Goal: Task Accomplishment & Management: Complete application form

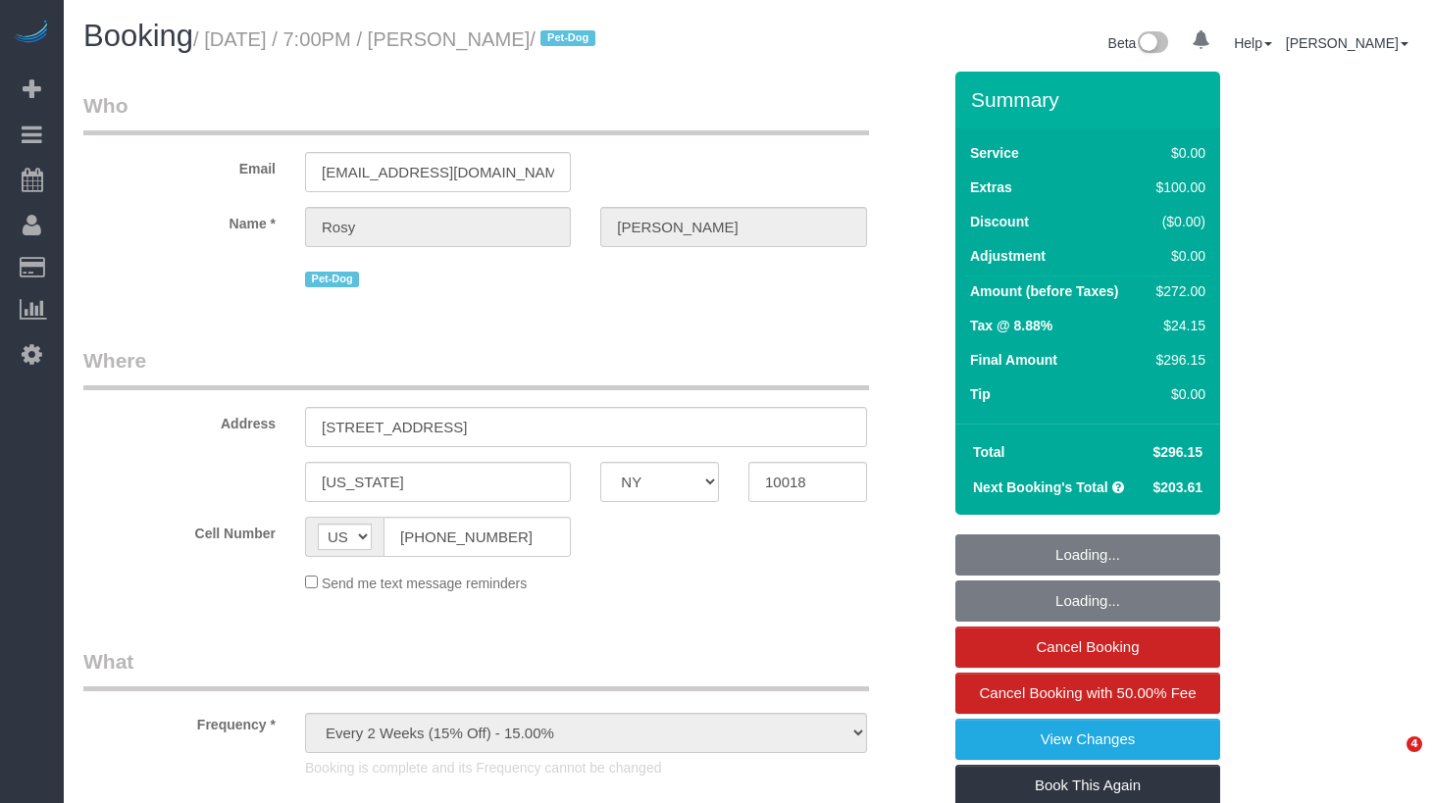
select select "NY"
select select "2"
select select "number:89"
select select "number:90"
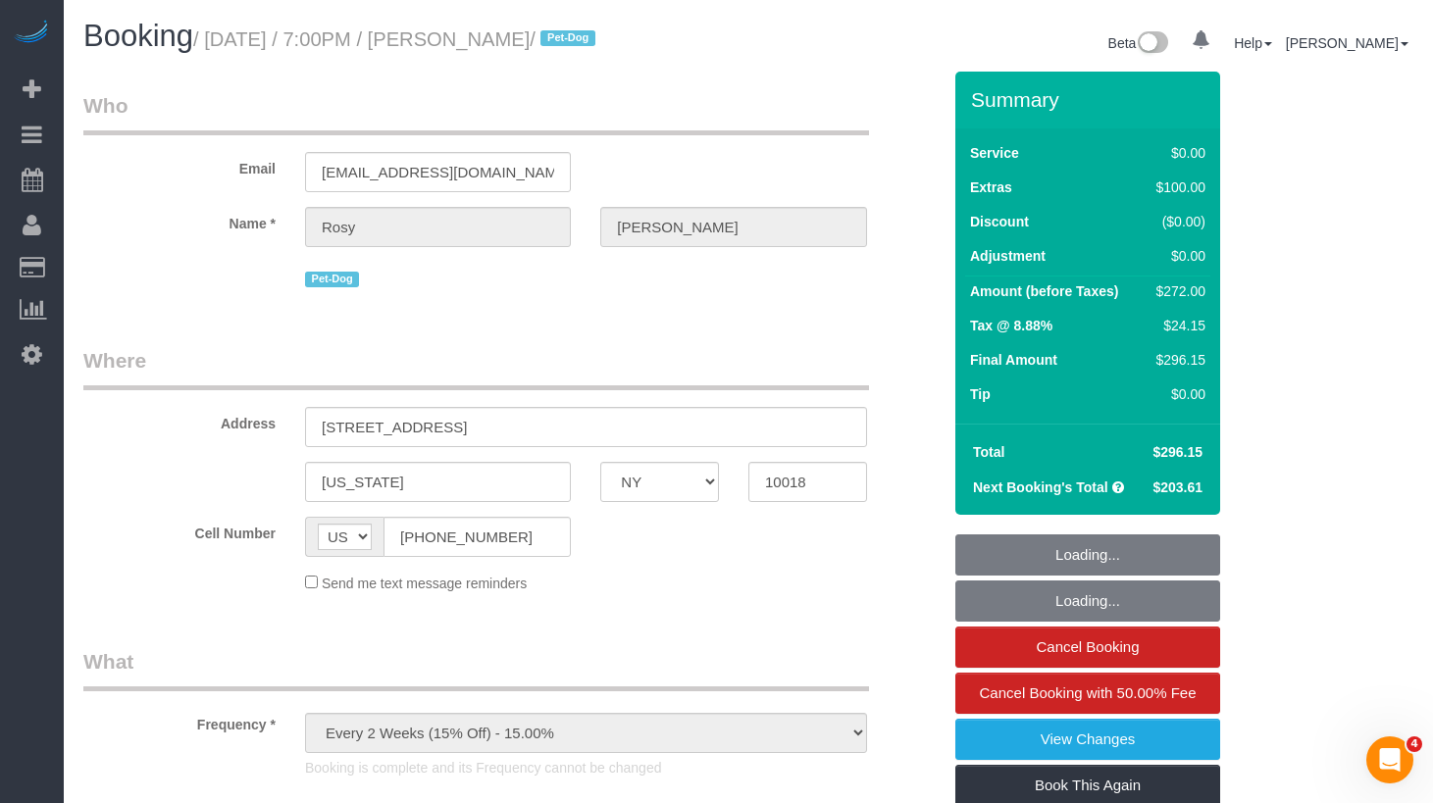
select select "number:13"
select select "number:5"
select select "string:stripe-pm_1Rs7Uq4VGloSiKo7xMFxe4f9"
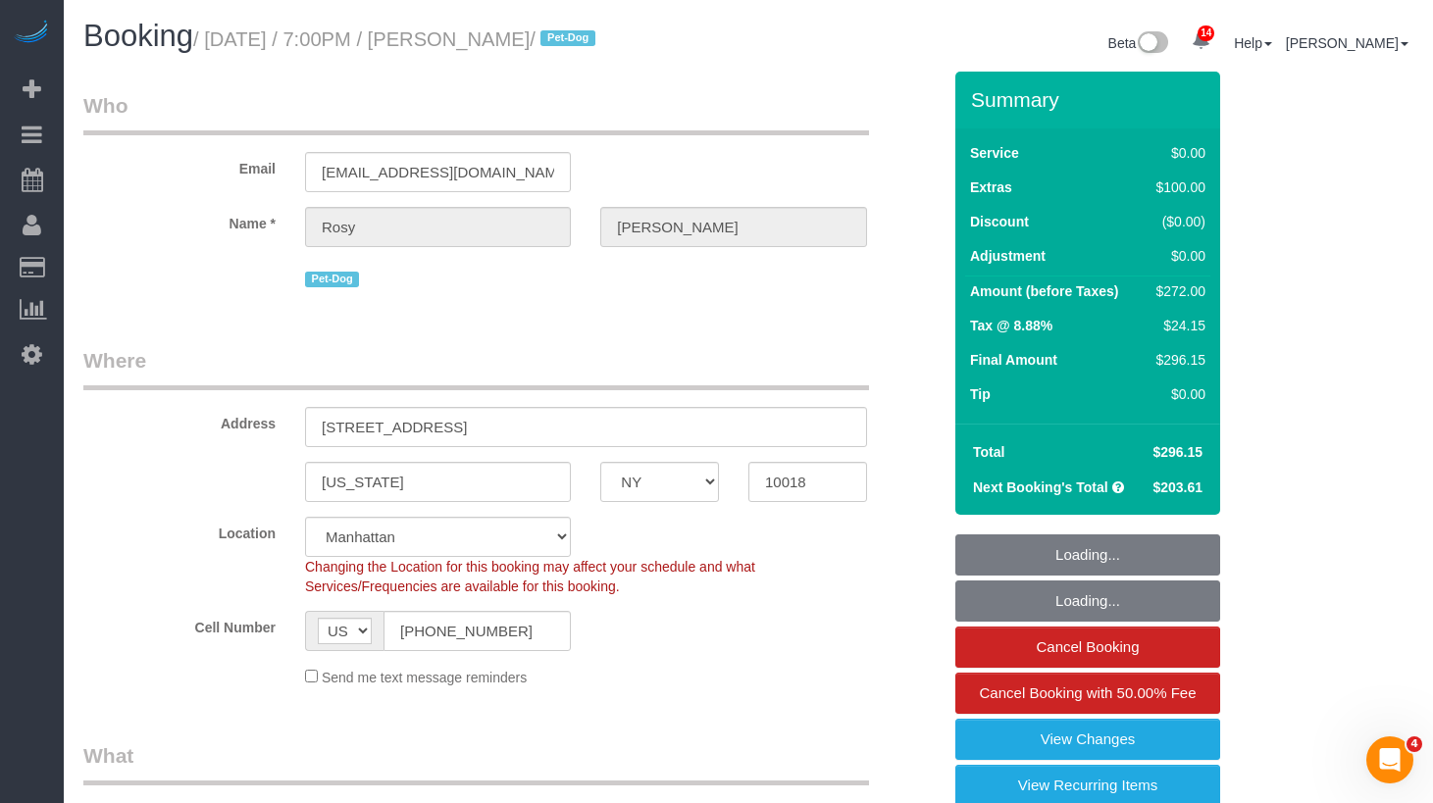
select select "spot1"
select select "object:1453"
select select "2"
